Goal: Task Accomplishment & Management: Use online tool/utility

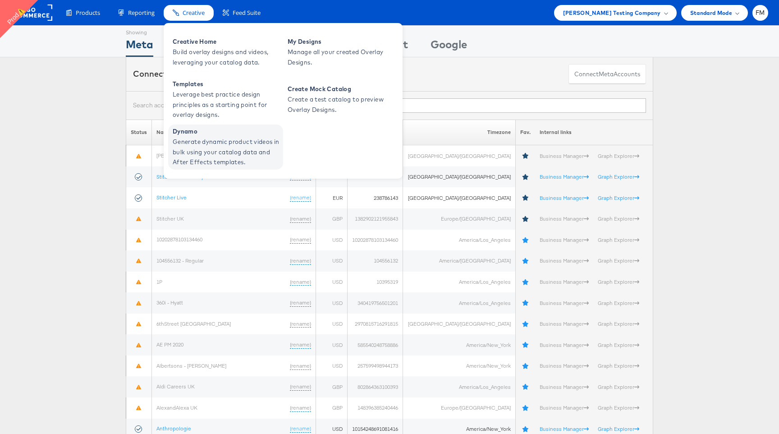
drag, startPoint x: 215, startPoint y: 122, endPoint x: 208, endPoint y: 145, distance: 24.3
click at [208, 145] on div "Creative Home Build overlay designs and videos, leveraging your catalog data. M…" at bounding box center [283, 101] width 239 height 156
click at [208, 145] on span "Generate dynamic product videos in bulk using your catalog data and After Effec…" at bounding box center [227, 152] width 108 height 31
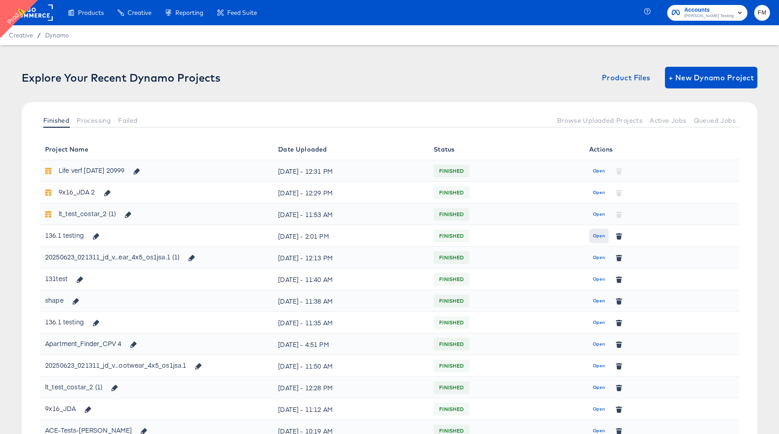
click at [599, 234] on span "Open" at bounding box center [599, 236] width 12 height 8
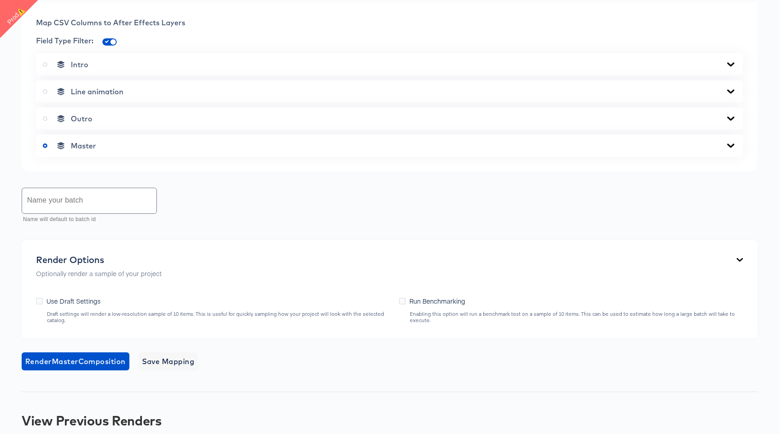
scroll to position [490, 0]
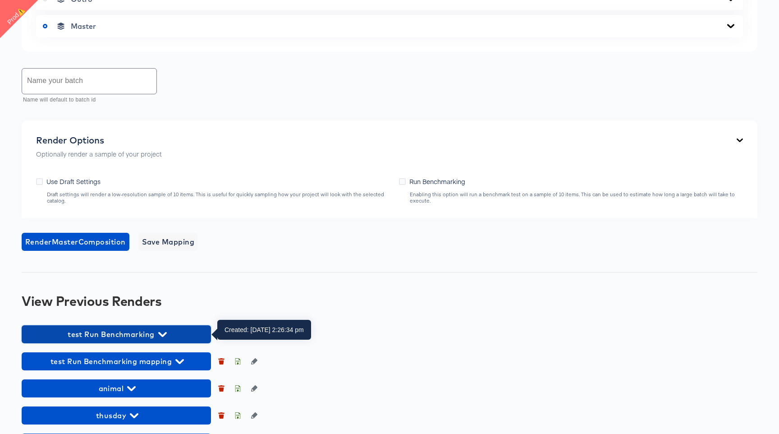
click at [115, 331] on span "test Run Benchmarking" at bounding box center [116, 334] width 180 height 13
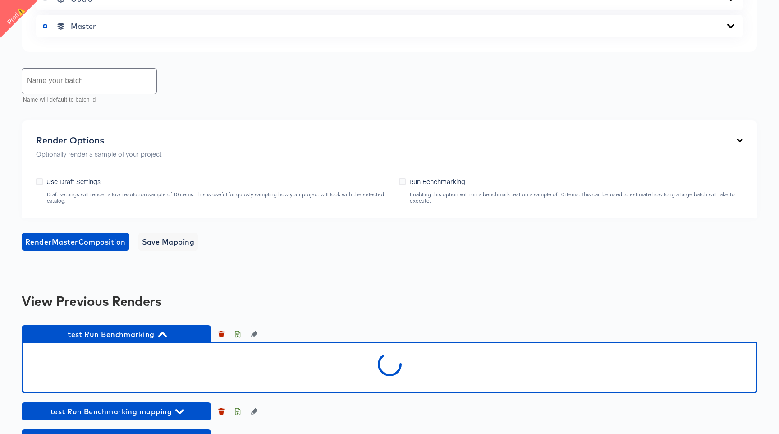
scroll to position [572, 0]
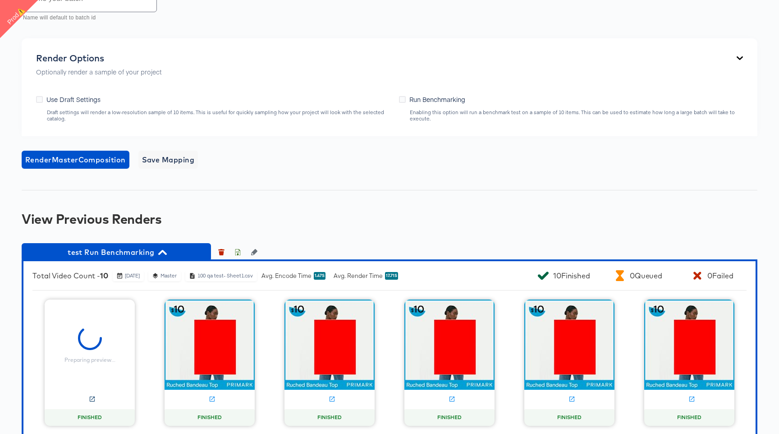
click at [91, 398] on icon at bounding box center [92, 398] width 7 height 7
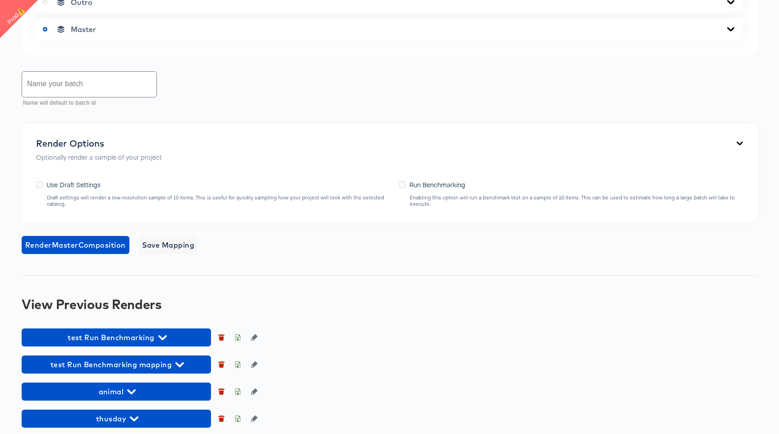
scroll to position [519, 0]
